Goal: Task Accomplishment & Management: Manage account settings

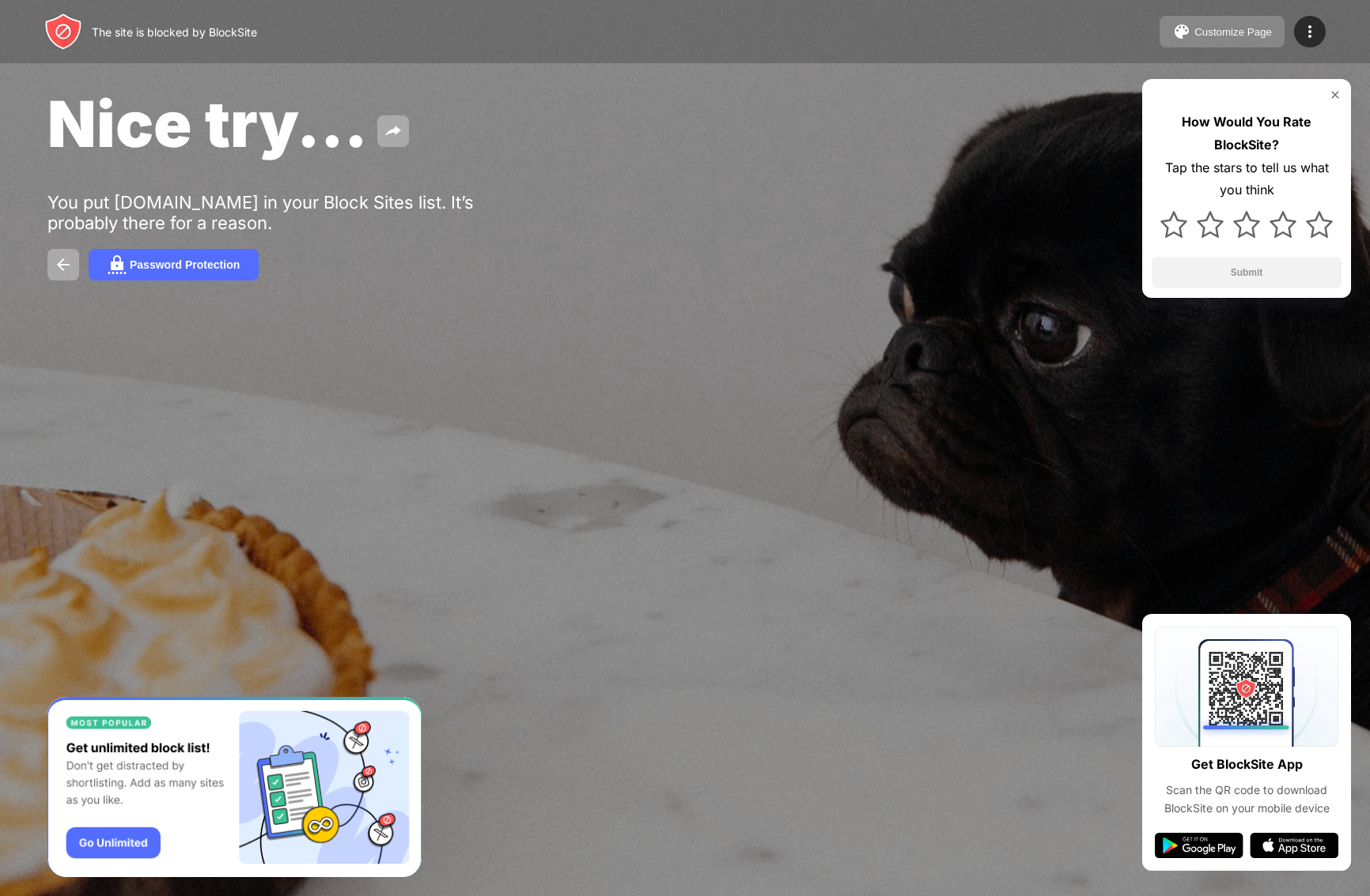
click at [1219, 35] on div "Customize Page" at bounding box center [1233, 32] width 78 height 12
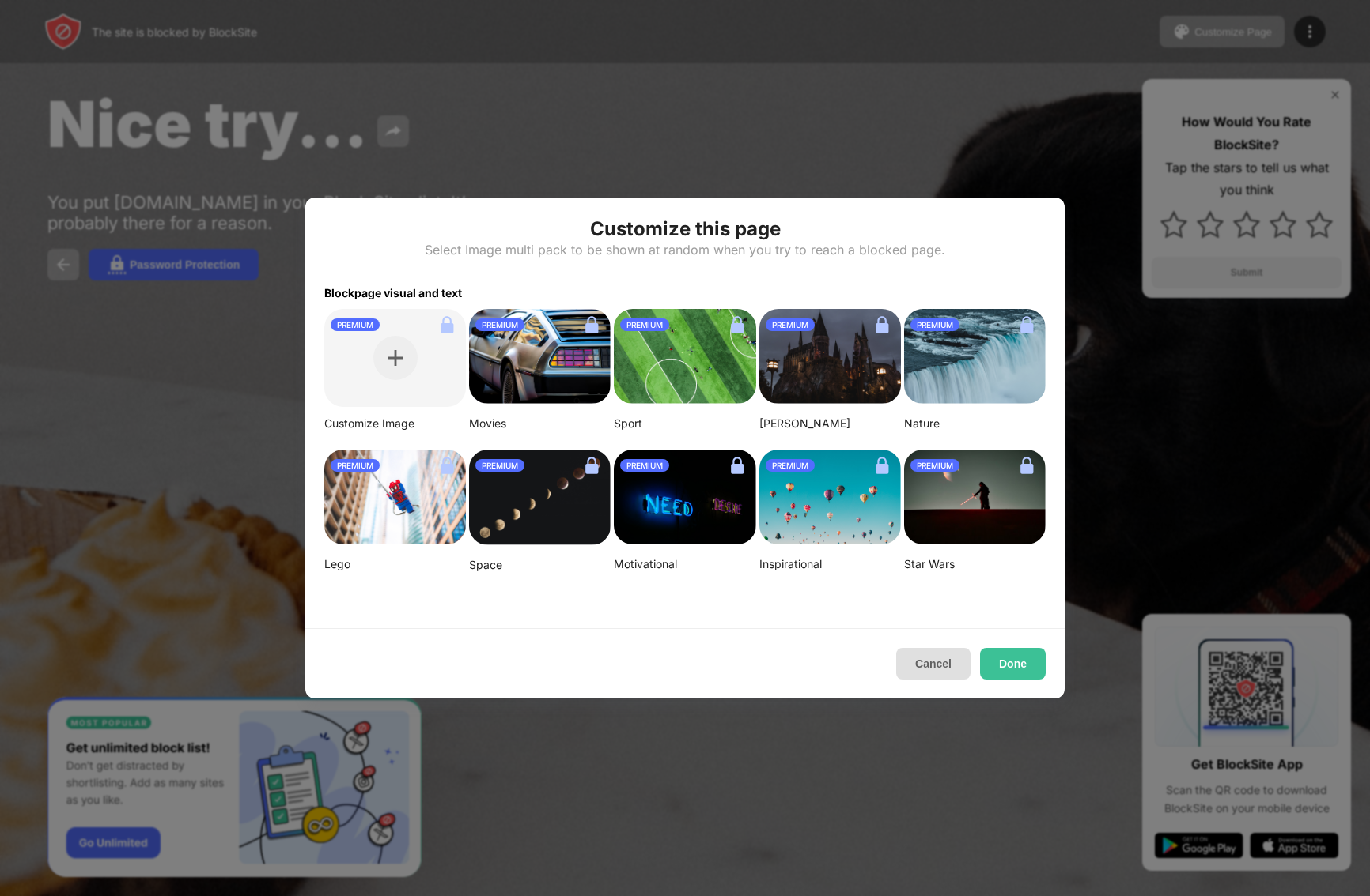
click at [924, 649] on button "Cancel" at bounding box center [932, 664] width 74 height 32
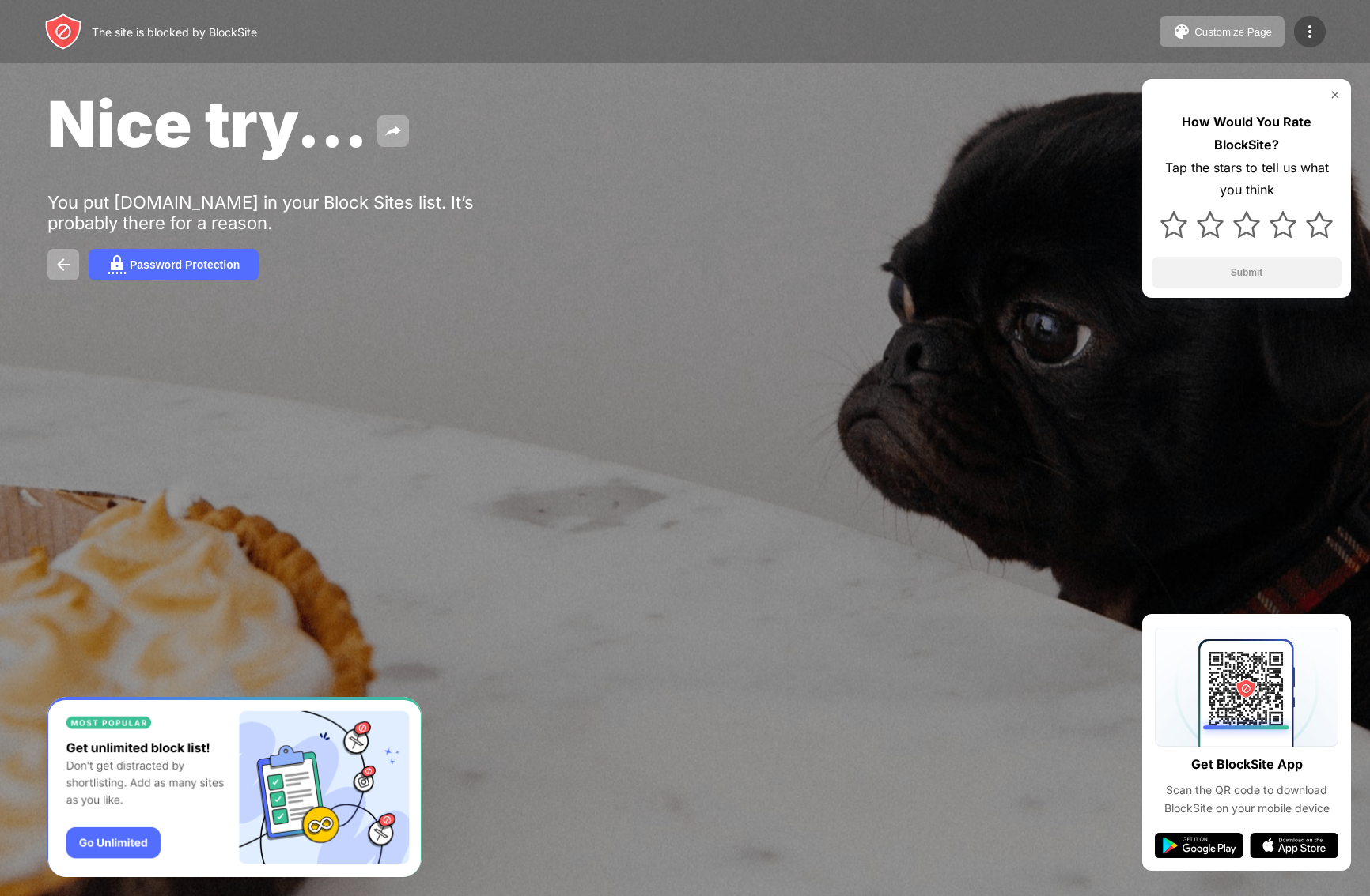
click at [1306, 37] on img at bounding box center [1310, 32] width 19 height 19
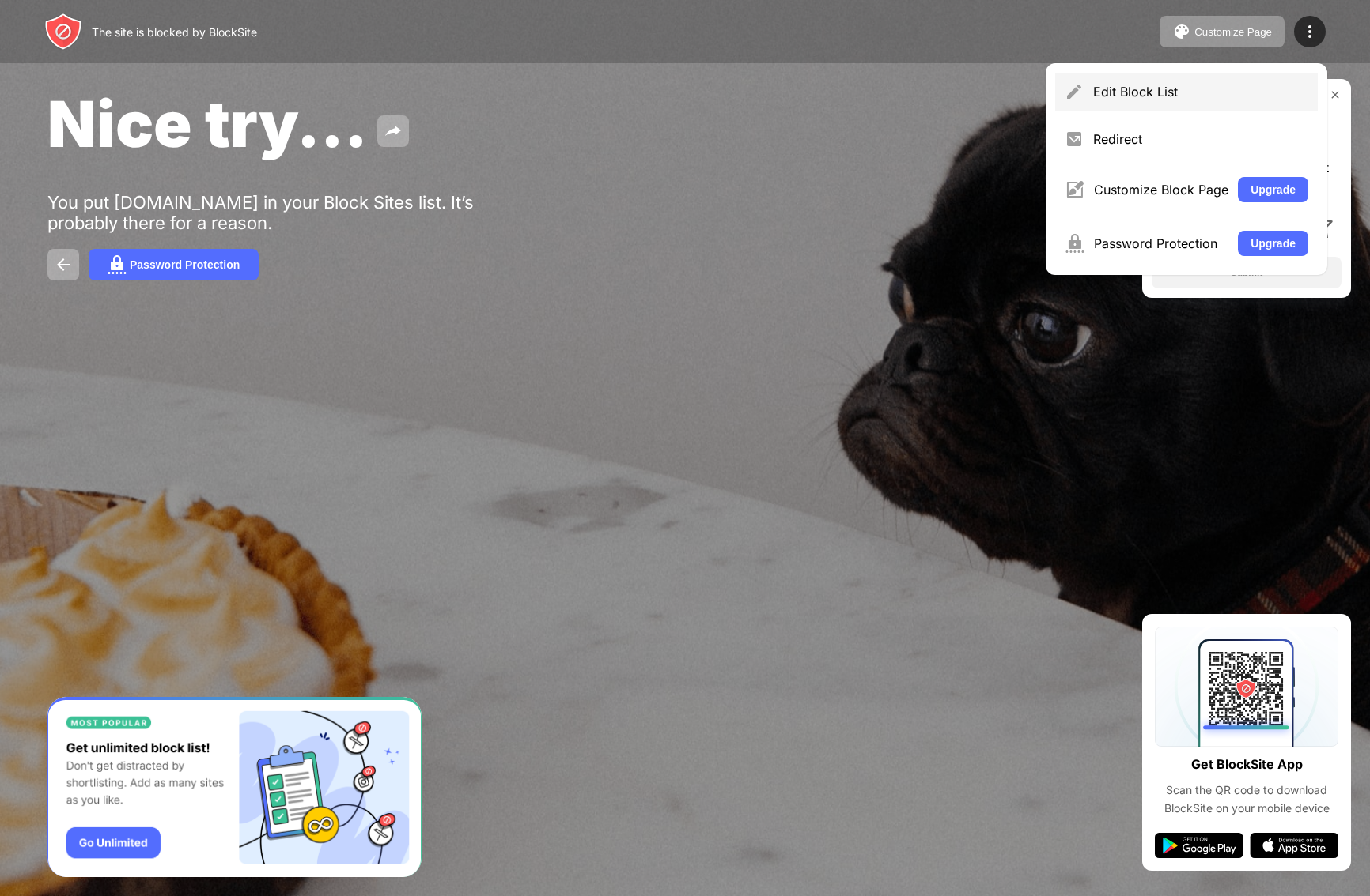
click at [1145, 87] on div "Edit Block List" at bounding box center [1200, 92] width 215 height 16
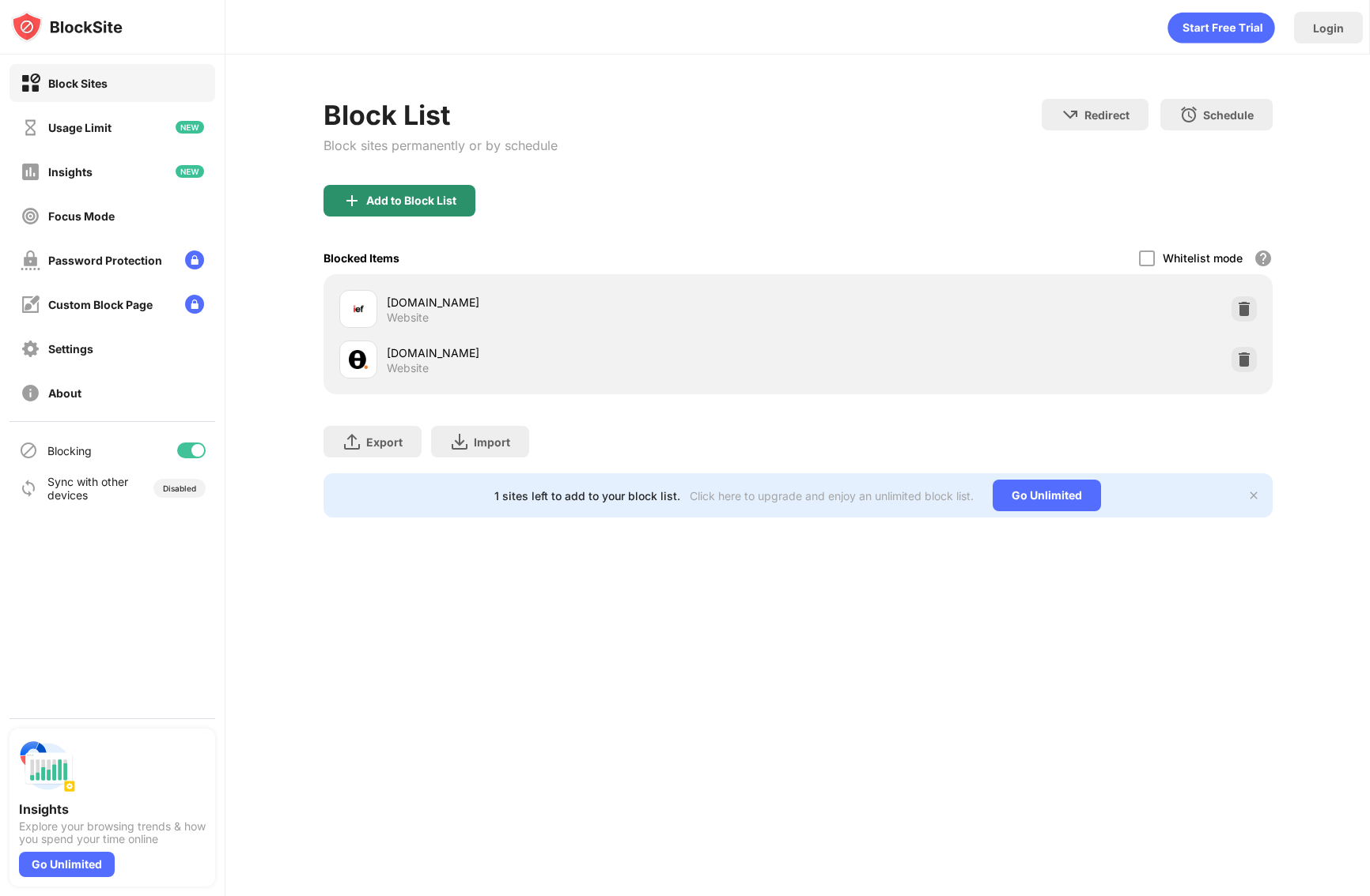
click at [369, 206] on div "Add to Block List" at bounding box center [411, 200] width 90 height 12
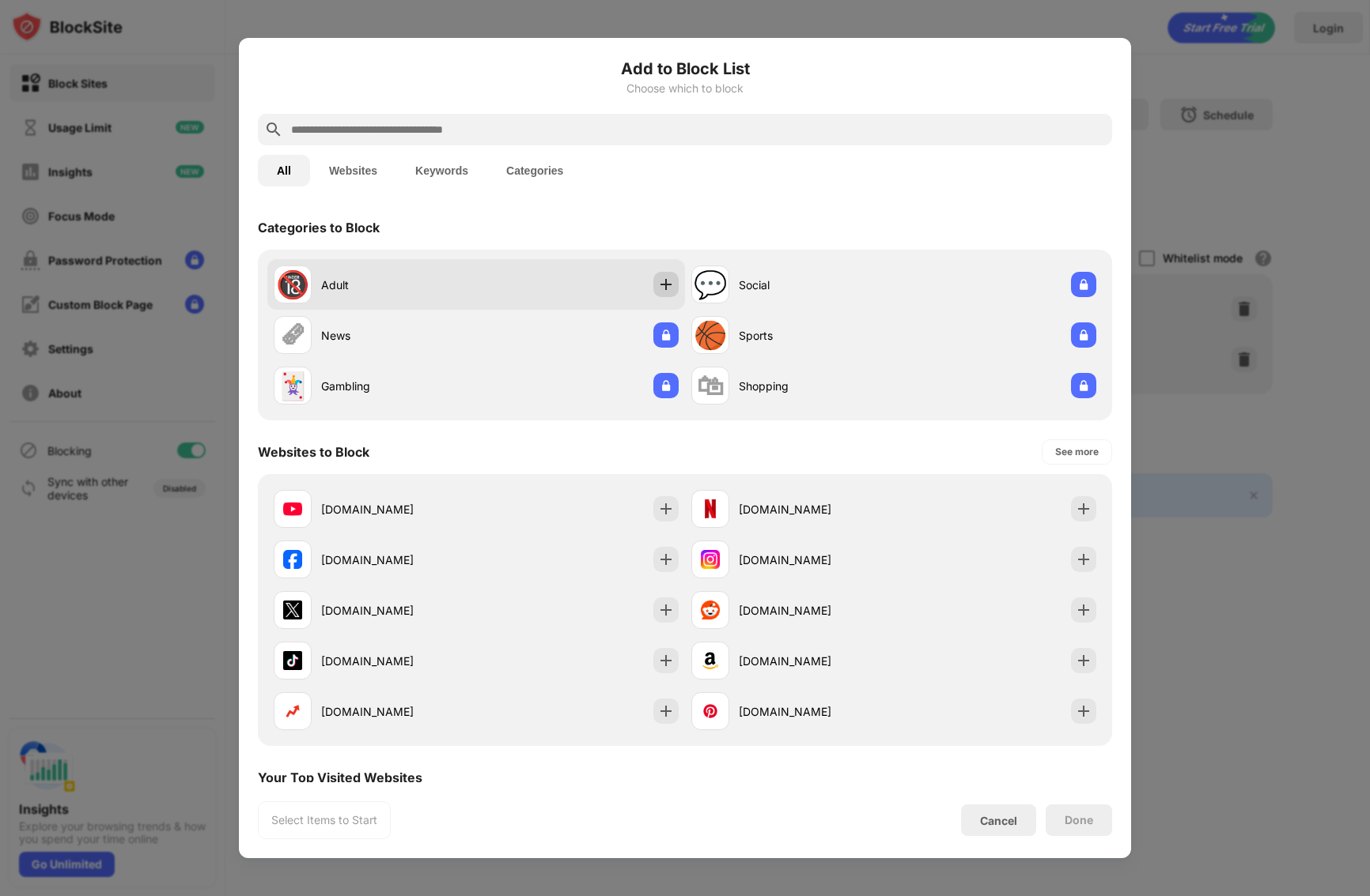
click at [658, 287] on img at bounding box center [666, 284] width 16 height 16
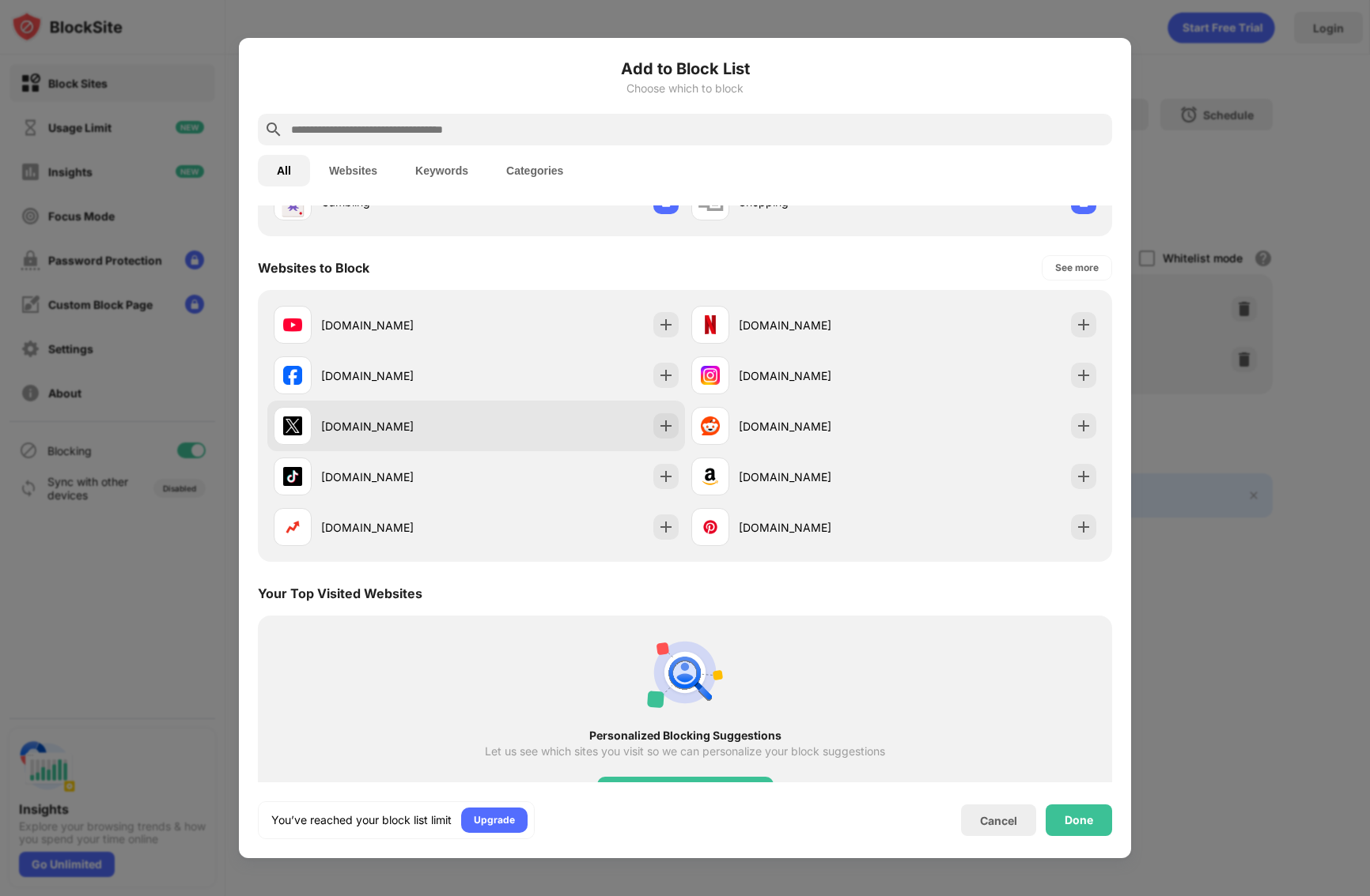
scroll to position [248, 0]
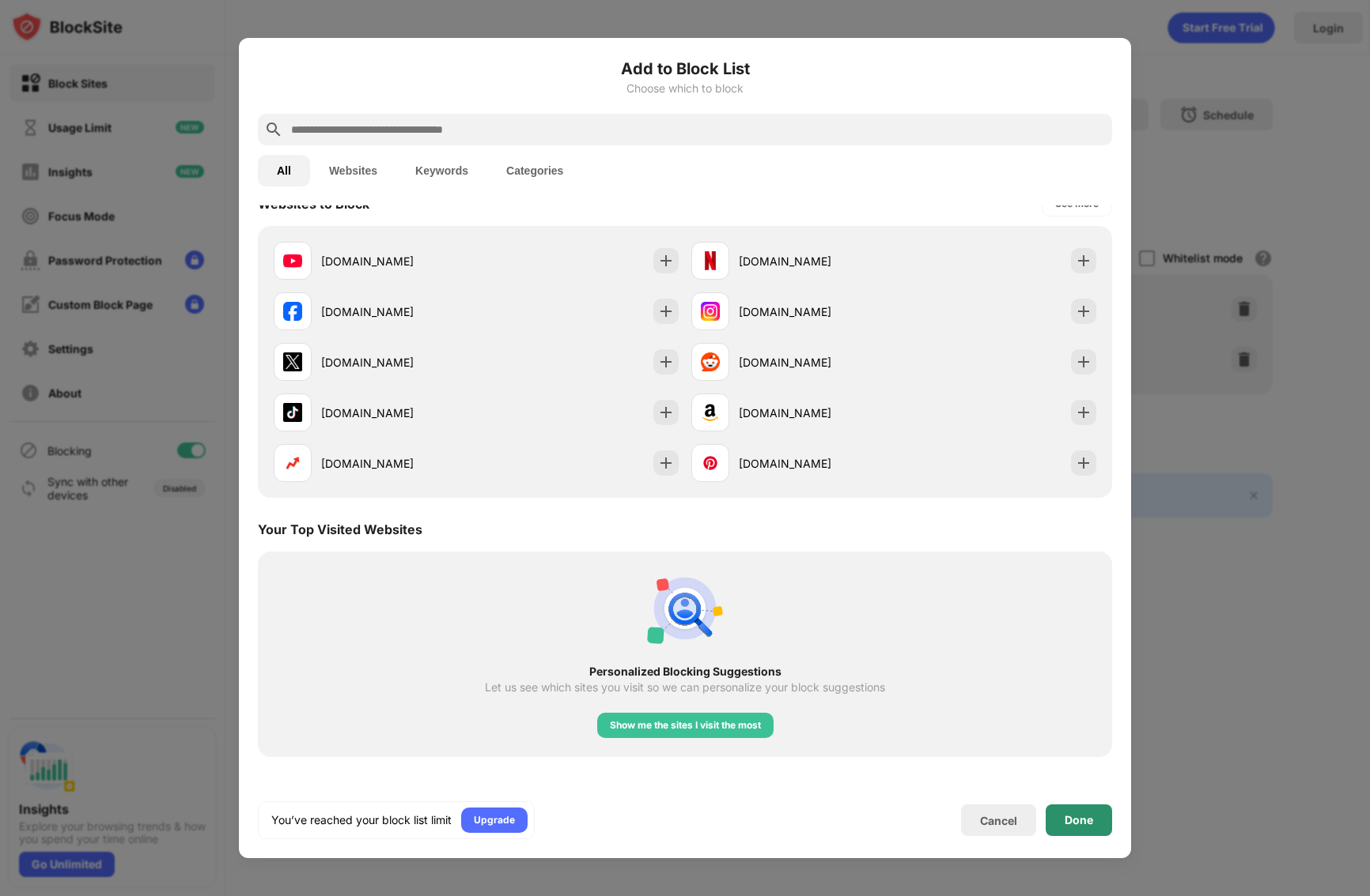
click at [1100, 827] on div "Done" at bounding box center [1078, 821] width 67 height 32
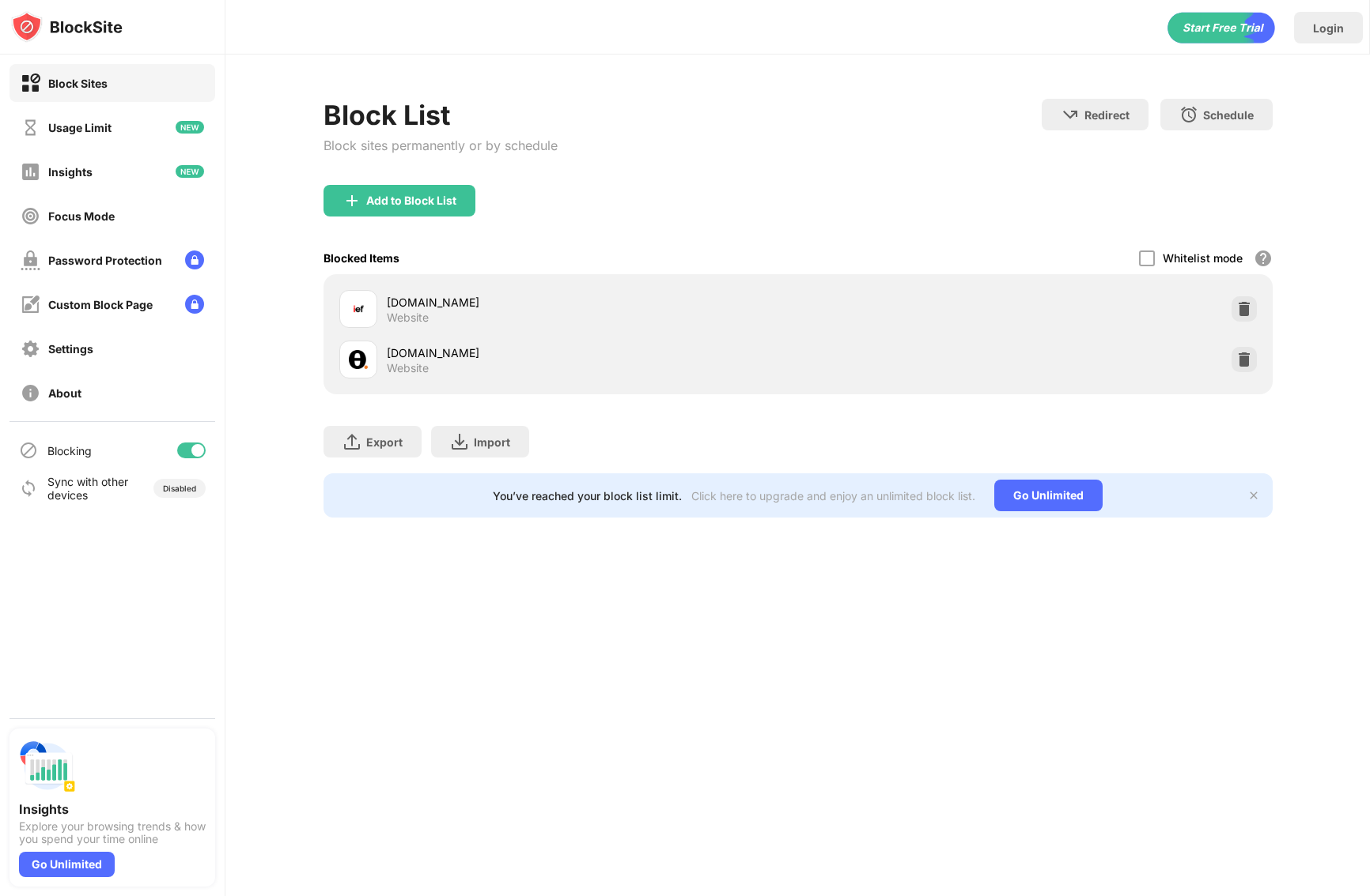
scroll to position [274, 0]
